Goal: Navigation & Orientation: Find specific page/section

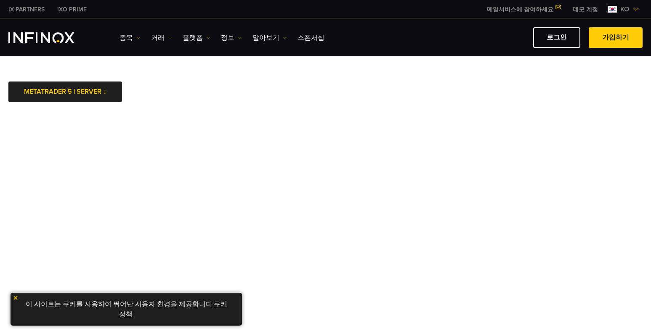
click at [210, 305] on link "쿠키 정책" at bounding box center [173, 309] width 108 height 19
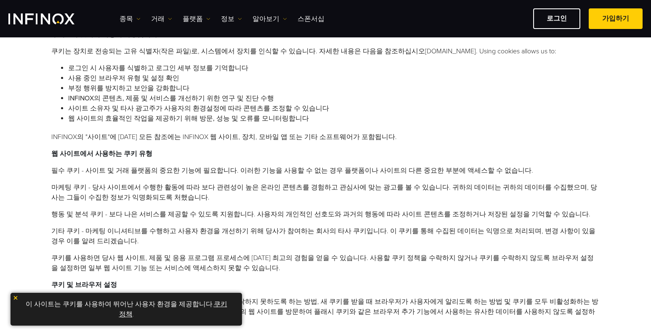
click at [16, 296] on img at bounding box center [16, 298] width 6 height 6
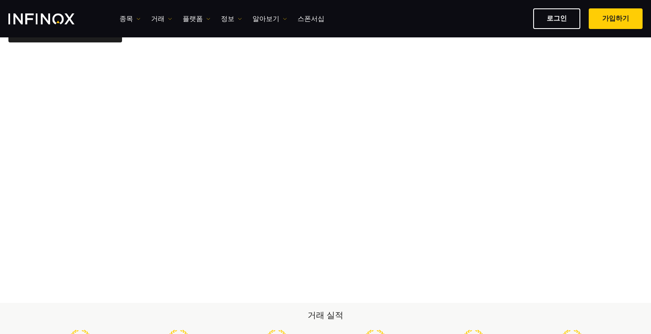
scroll to position [45, 0]
